Goal: Task Accomplishment & Management: Use online tool/utility

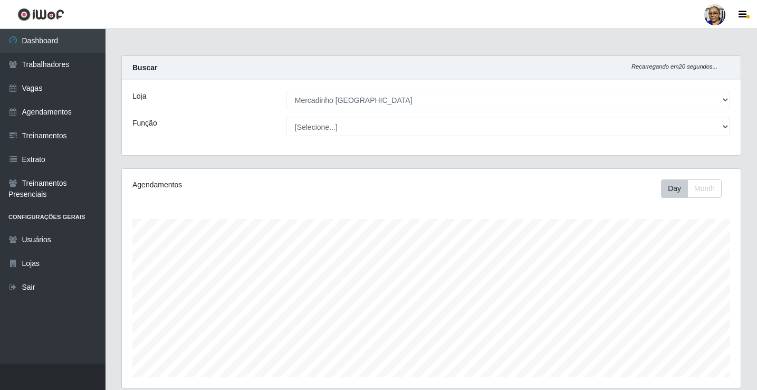
select select "345"
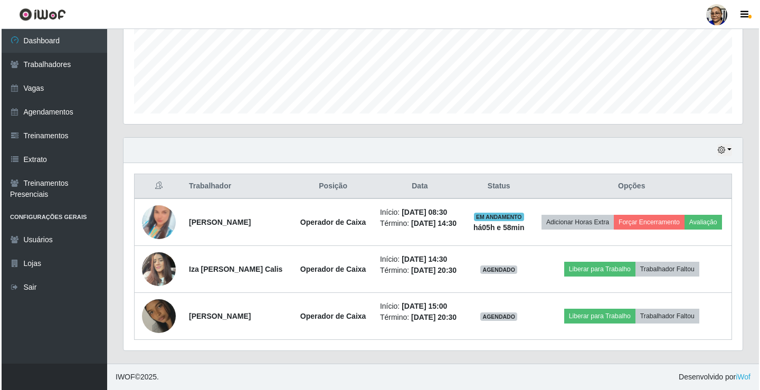
scroll to position [219, 619]
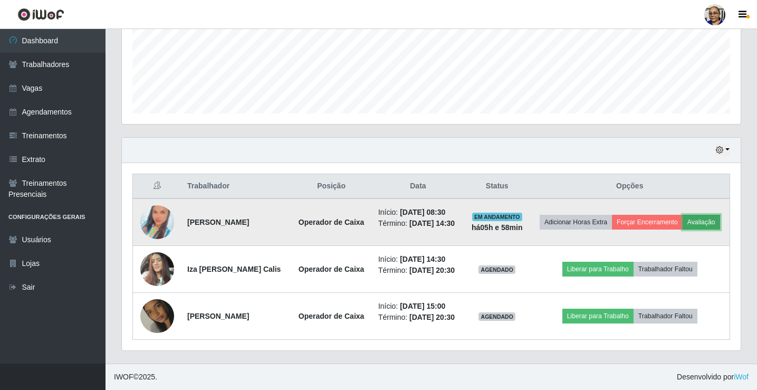
click at [708, 224] on button "Avaliação" at bounding box center [701, 222] width 37 height 15
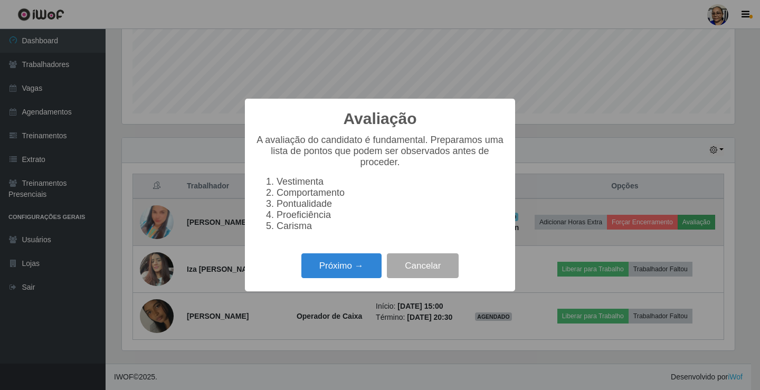
scroll to position [219, 613]
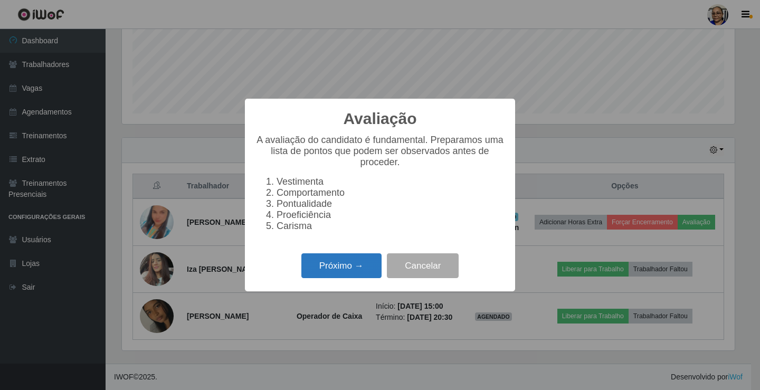
click at [351, 274] on button "Próximo →" at bounding box center [341, 265] width 80 height 25
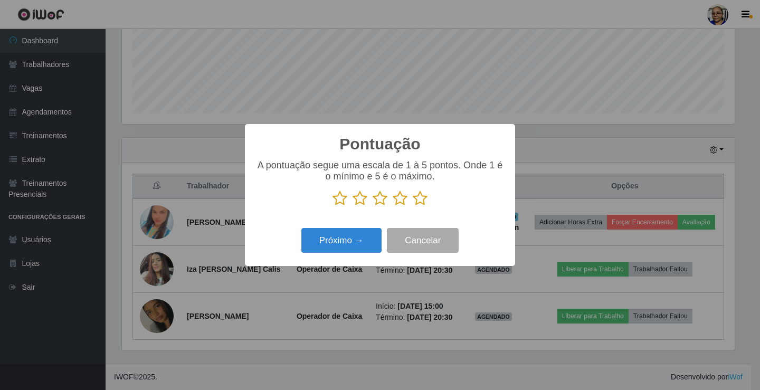
scroll to position [527649, 527255]
click at [421, 200] on icon at bounding box center [420, 199] width 15 height 16
click at [413, 206] on input "radio" at bounding box center [413, 206] width 0 height 0
click at [361, 239] on button "Próximo →" at bounding box center [341, 240] width 80 height 25
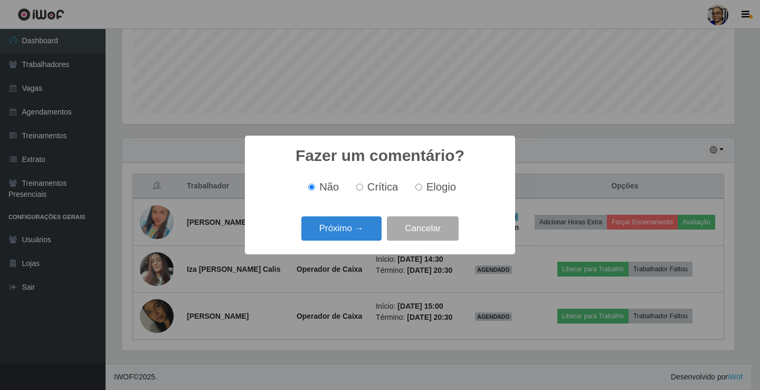
click at [361, 239] on button "Próximo →" at bounding box center [341, 228] width 80 height 25
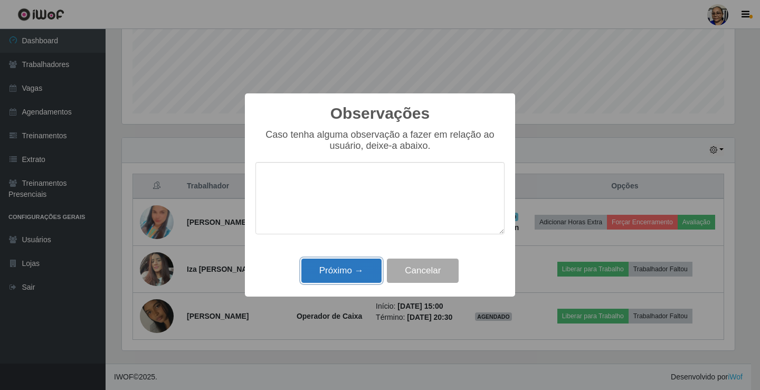
click at [334, 276] on button "Próximo →" at bounding box center [341, 271] width 80 height 25
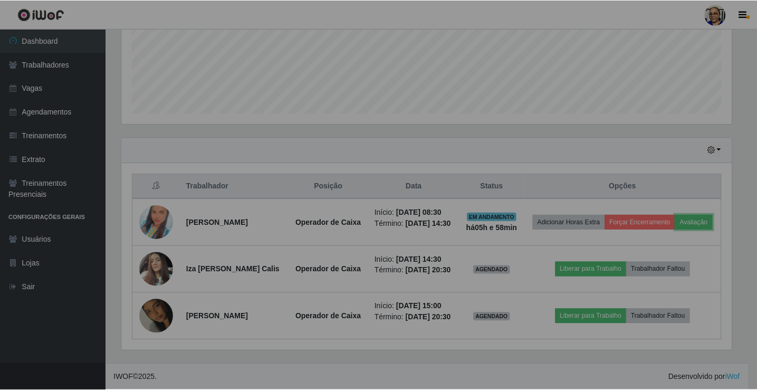
scroll to position [219, 619]
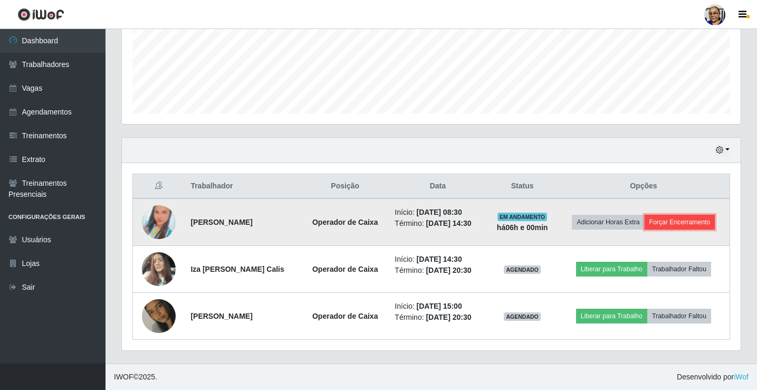
click at [688, 225] on button "Forçar Encerramento" at bounding box center [680, 222] width 71 height 15
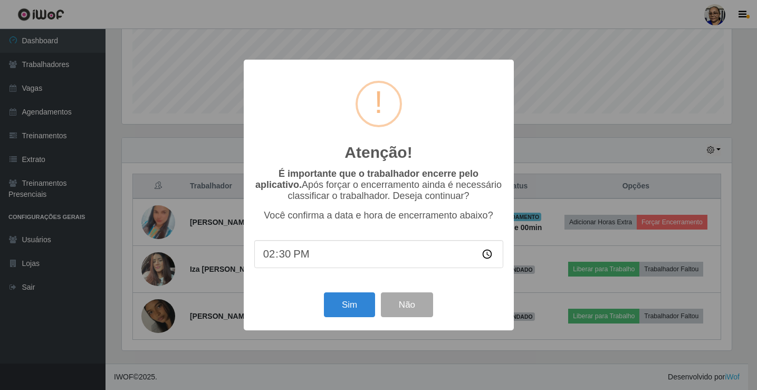
scroll to position [219, 613]
click at [345, 308] on button "Sim" at bounding box center [350, 304] width 51 height 25
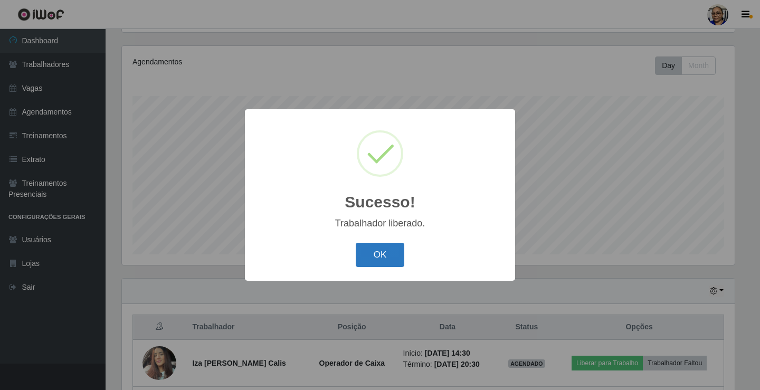
click at [386, 254] on button "OK" at bounding box center [380, 255] width 49 height 25
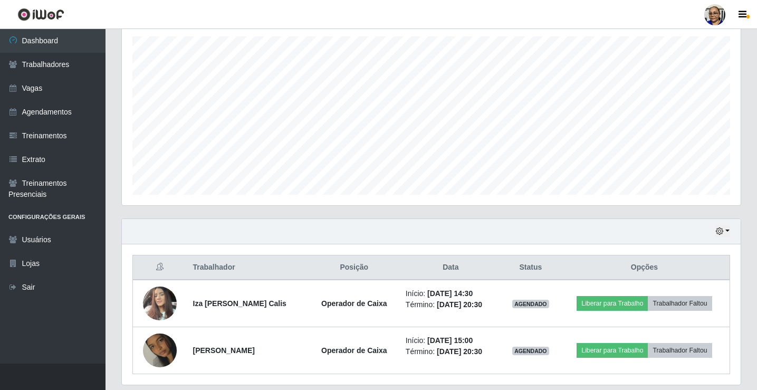
scroll to position [217, 0]
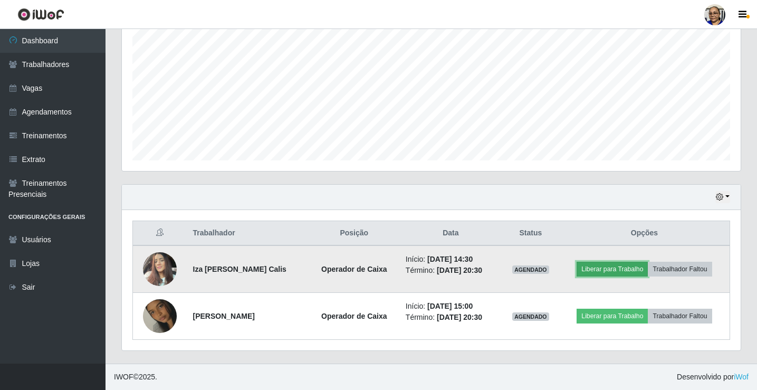
click at [631, 267] on button "Liberar para Trabalho" at bounding box center [612, 269] width 71 height 15
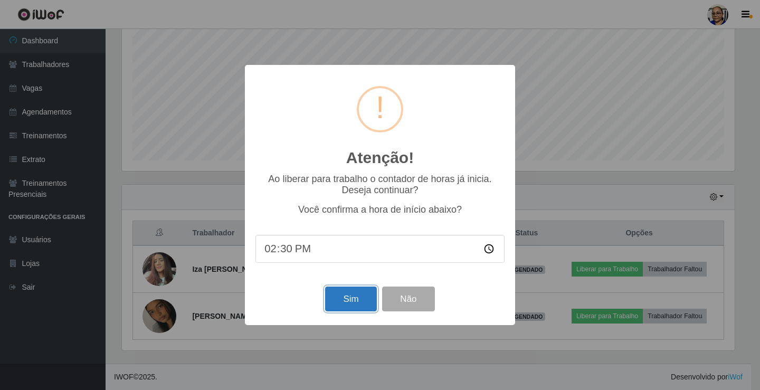
click at [359, 298] on button "Sim" at bounding box center [350, 299] width 51 height 25
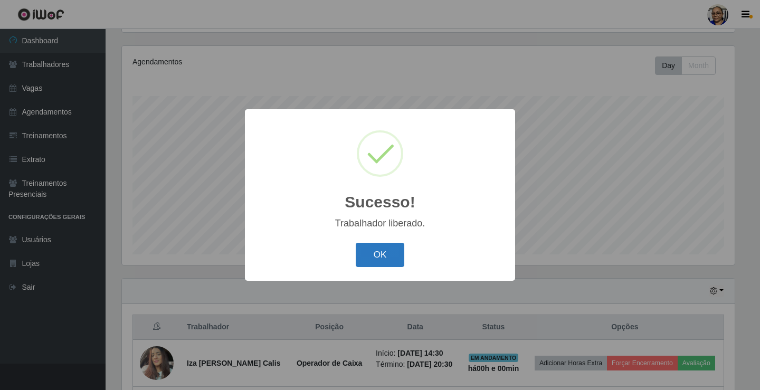
click at [383, 260] on button "OK" at bounding box center [380, 255] width 49 height 25
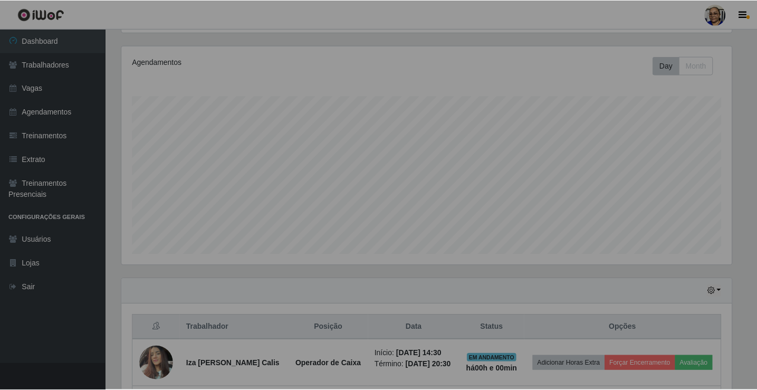
scroll to position [219, 619]
